Goal: Task Accomplishment & Management: Use online tool/utility

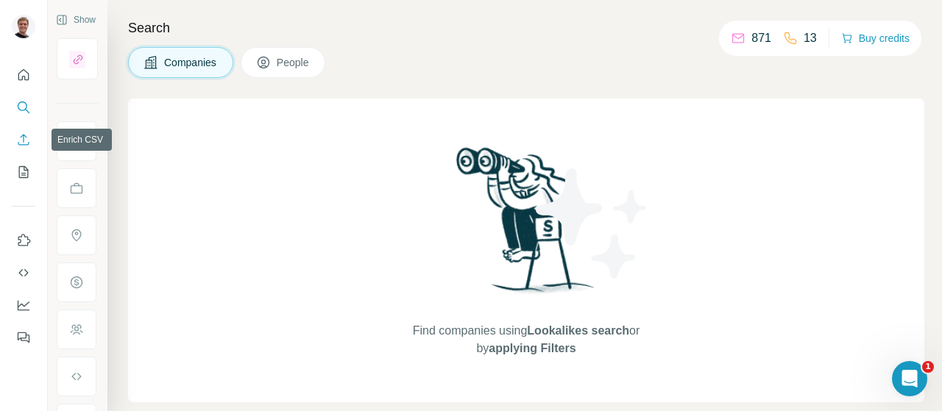
click at [18, 136] on icon "Enrich CSV" at bounding box center [23, 139] width 15 height 15
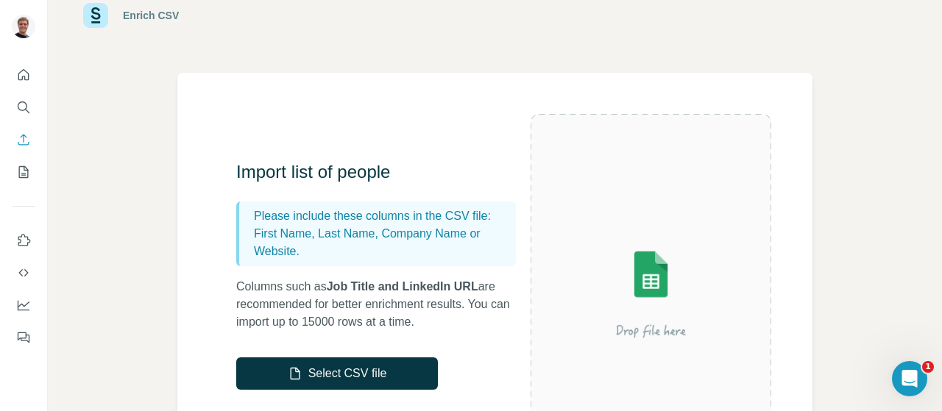
scroll to position [74, 0]
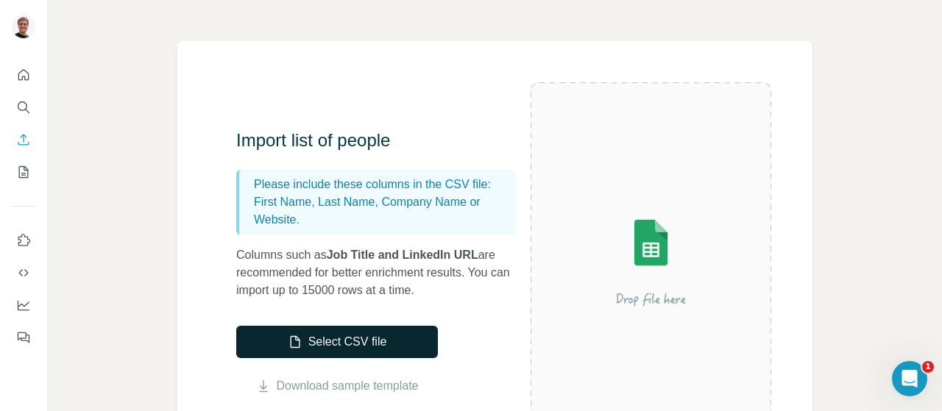
click at [300, 333] on button "Select CSV file" at bounding box center [337, 342] width 202 height 32
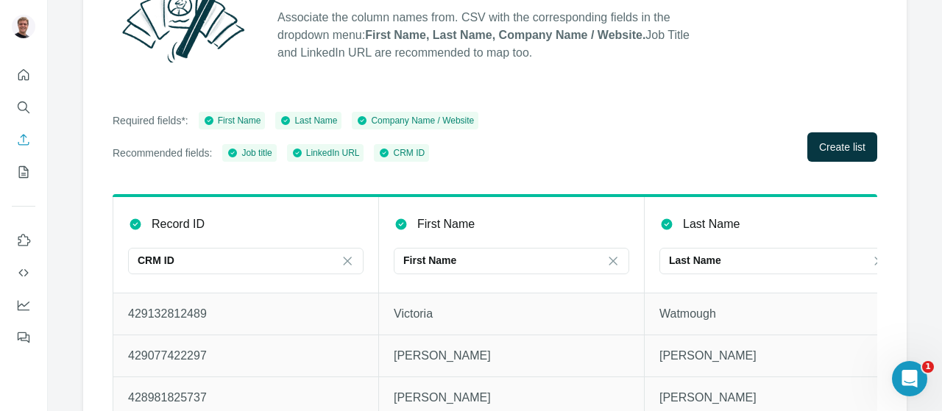
scroll to position [230, 0]
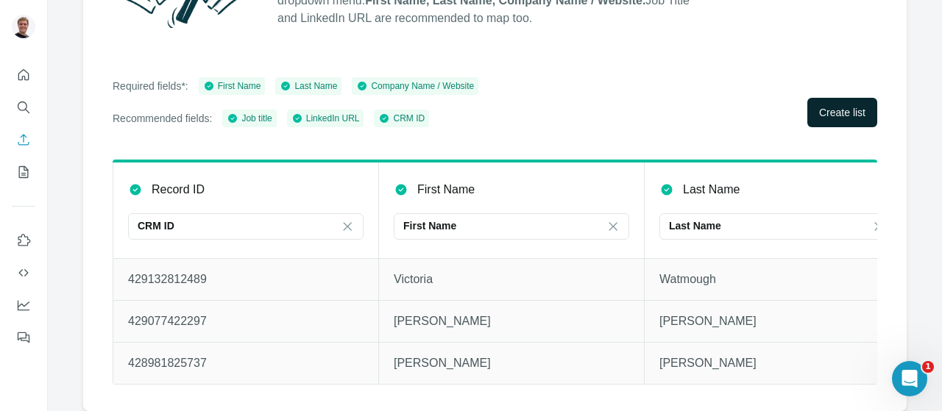
click at [807, 98] on button "Create list" at bounding box center [842, 112] width 70 height 29
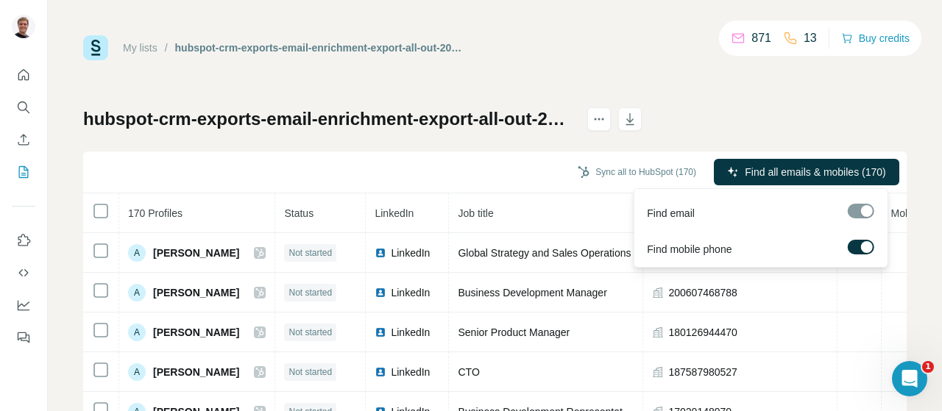
click at [858, 247] on label at bounding box center [860, 247] width 26 height 15
click at [841, 165] on span "Find all emails (170)" at bounding box center [840, 172] width 93 height 15
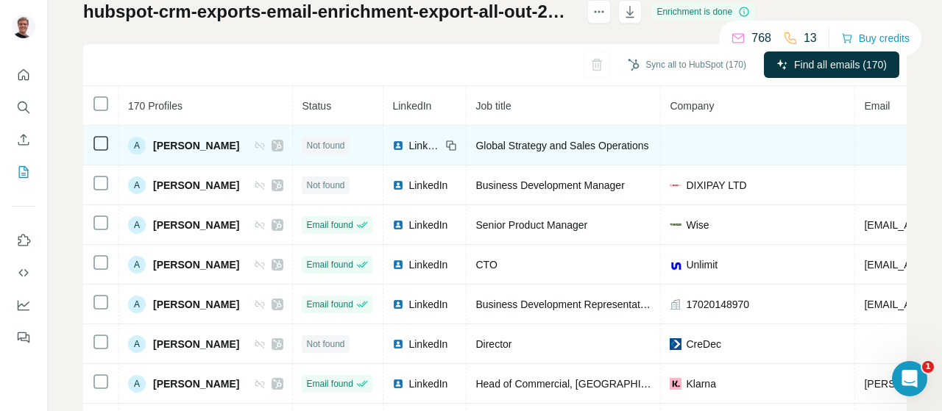
scroll to position [74, 0]
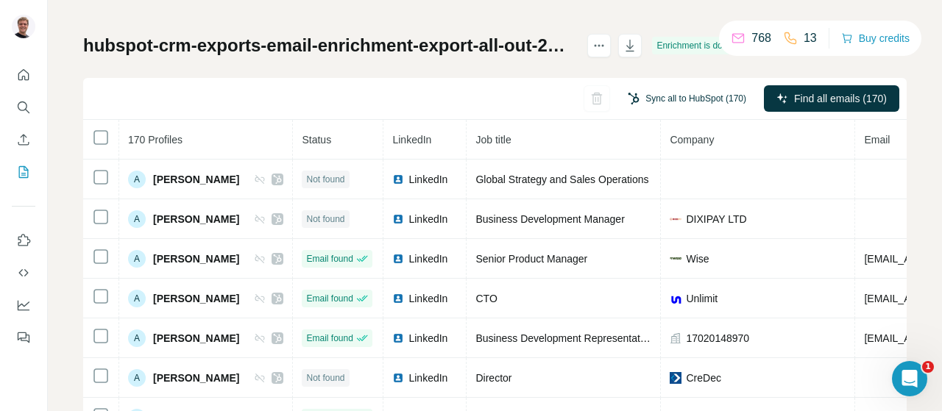
click at [675, 101] on button "Sync all to HubSpot (170)" at bounding box center [687, 99] width 139 height 22
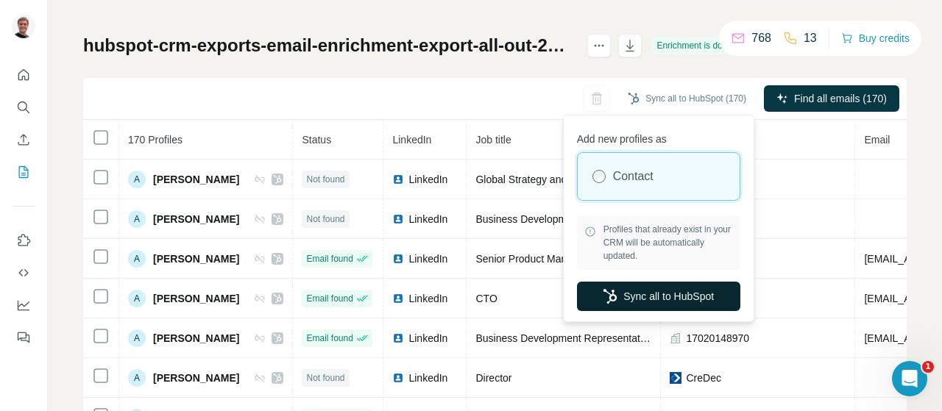
click at [688, 299] on button "Sync all to HubSpot" at bounding box center [658, 296] width 163 height 29
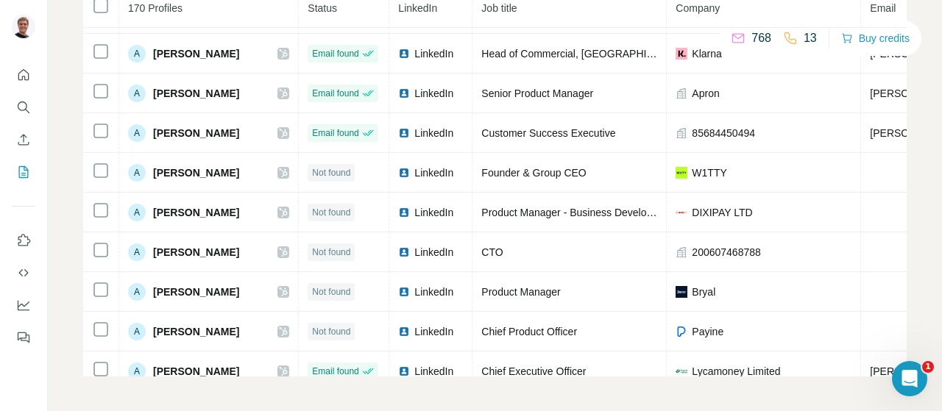
scroll to position [0, 0]
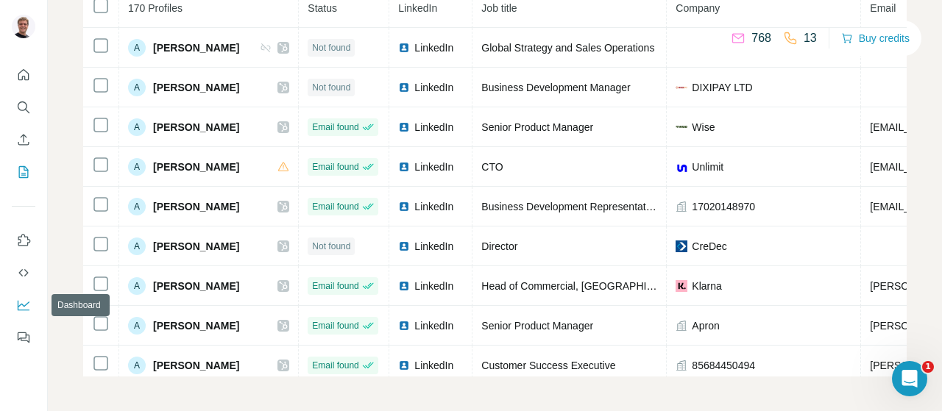
click at [18, 316] on button "Dashboard" at bounding box center [24, 305] width 24 height 26
click at [25, 297] on button "Dashboard" at bounding box center [24, 305] width 24 height 26
click at [24, 144] on icon "Enrich CSV" at bounding box center [23, 139] width 15 height 15
